Goal: Use online tool/utility

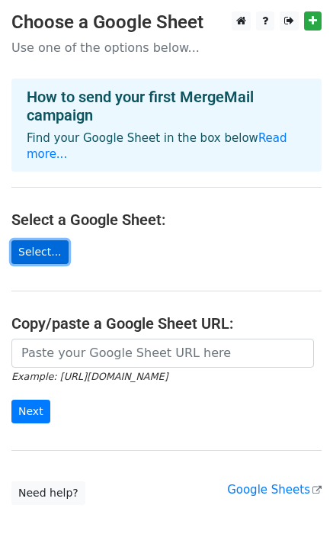
click at [40, 240] on link "Select..." at bounding box center [39, 252] width 57 height 24
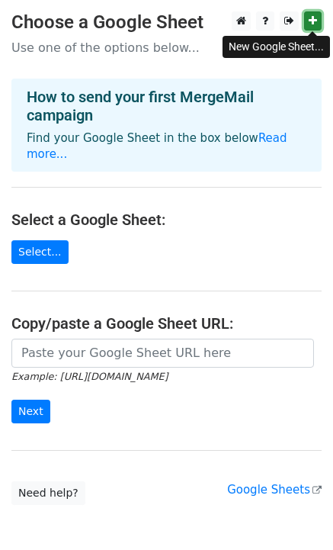
click at [313, 24] on icon at bounding box center [313, 20] width 8 height 11
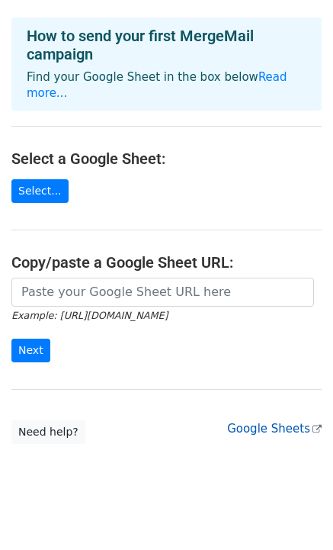
click at [272, 421] on link "Google Sheets" at bounding box center [274, 428] width 95 height 14
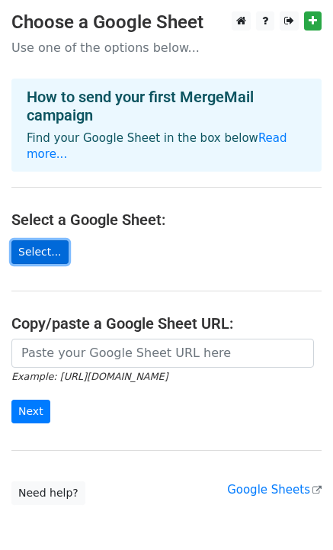
click at [43, 240] on link "Select..." at bounding box center [39, 252] width 57 height 24
